Goal: Information Seeking & Learning: Learn about a topic

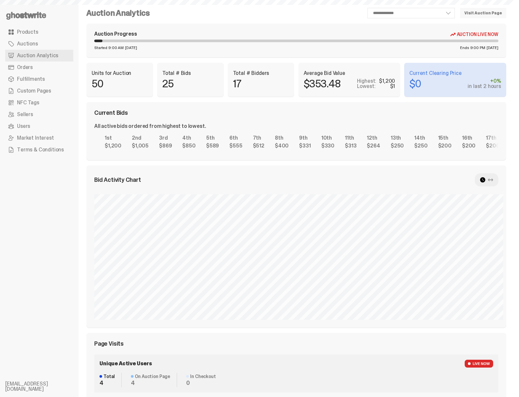
select select "**"
click at [493, 181] on icon at bounding box center [490, 179] width 5 height 5
click at [485, 179] on use at bounding box center [482, 179] width 5 height 5
click at [498, 181] on div at bounding box center [487, 179] width 24 height 13
click at [493, 181] on use at bounding box center [490, 179] width 5 height 3
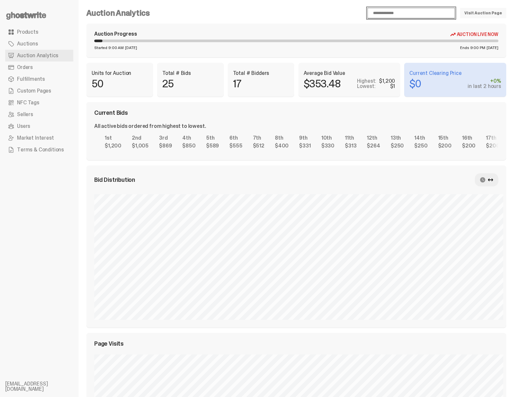
click at [414, 11] on select "**********" at bounding box center [410, 13] width 87 height 10
click at [328, 161] on div "**********" at bounding box center [296, 351] width 420 height 686
click at [356, 91] on div "Average Bid Value $353.48 Highest: $1,200 Lowest: $1" at bounding box center [349, 80] width 102 height 34
click at [476, 15] on link "Visit Auction Page" at bounding box center [483, 13] width 46 height 10
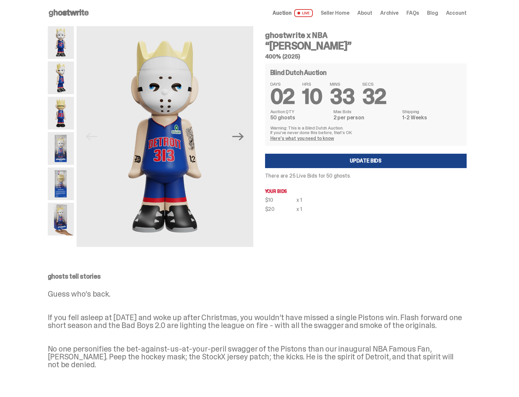
click at [71, 13] on icon at bounding box center [69, 13] width 42 height 10
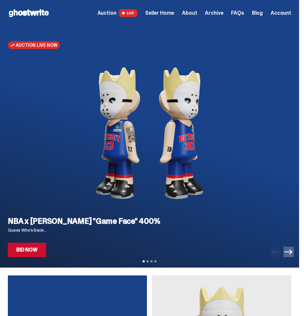
click at [163, 12] on span "Seller Home" at bounding box center [159, 12] width 29 height 5
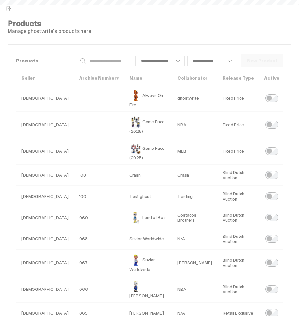
select select
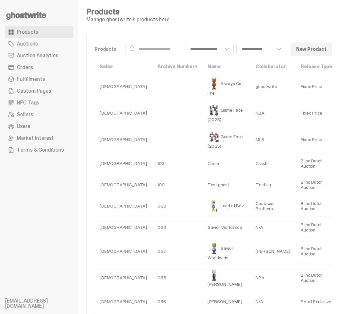
click at [32, 94] on span "Custom Pages" at bounding box center [34, 90] width 34 height 5
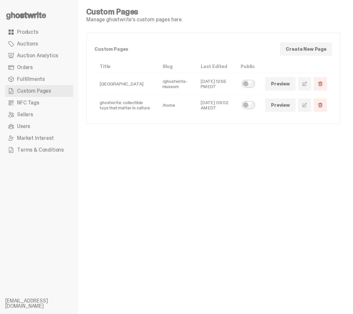
click at [295, 108] on link "Preview" at bounding box center [281, 104] width 30 height 13
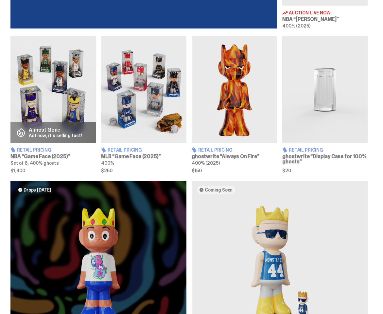
scroll to position [343, 0]
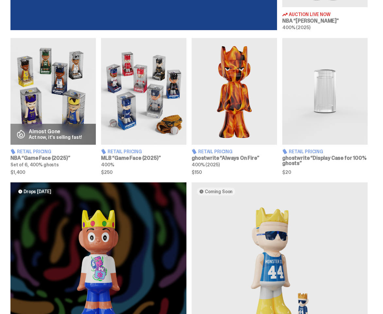
click at [192, 140] on div "Almost Gone Act now, it's selling fast! Retail Pricing NBA “Game Face (2025)” S…" at bounding box center [188, 106] width 357 height 137
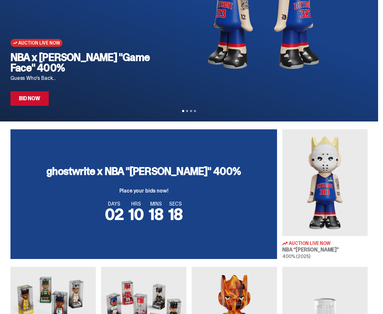
scroll to position [0, 0]
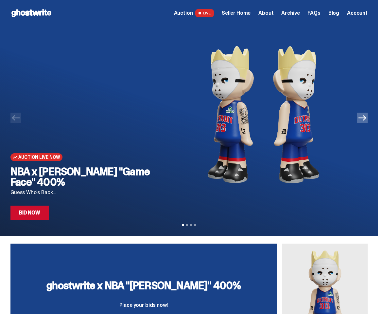
click at [30, 209] on link "Bid Now" at bounding box center [29, 212] width 38 height 14
